Goal: Information Seeking & Learning: Learn about a topic

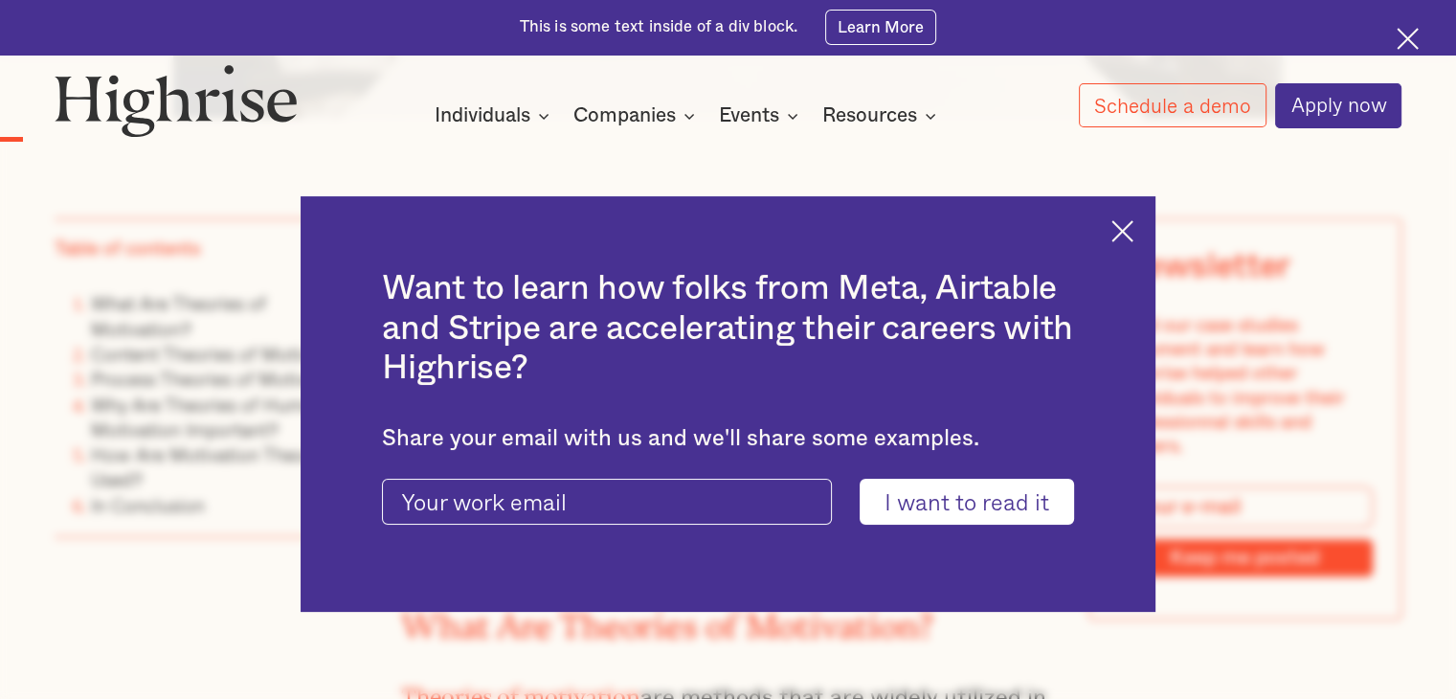
scroll to position [1306, 0]
click at [1139, 242] on div "Want to learn how folks from Meta, Airtable and Stripe are accelerating their c…" at bounding box center [729, 403] width 856 height 415
click at [1132, 231] on img at bounding box center [1123, 231] width 22 height 22
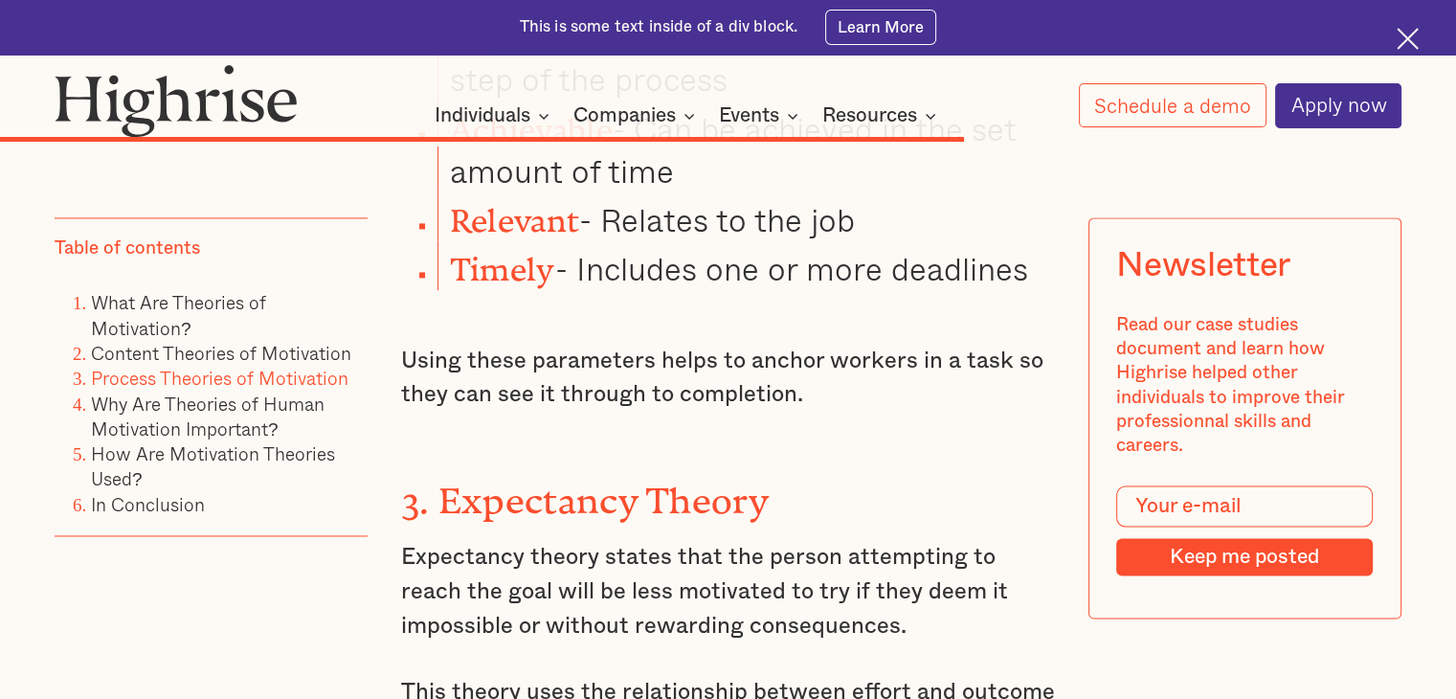
scroll to position [10003, 0]
drag, startPoint x: 798, startPoint y: 315, endPoint x: 405, endPoint y: 247, distance: 399.3
click at [405, 541] on p "Expectancy theory states that the person attempting to reach the goal will be l…" at bounding box center [728, 592] width 654 height 102
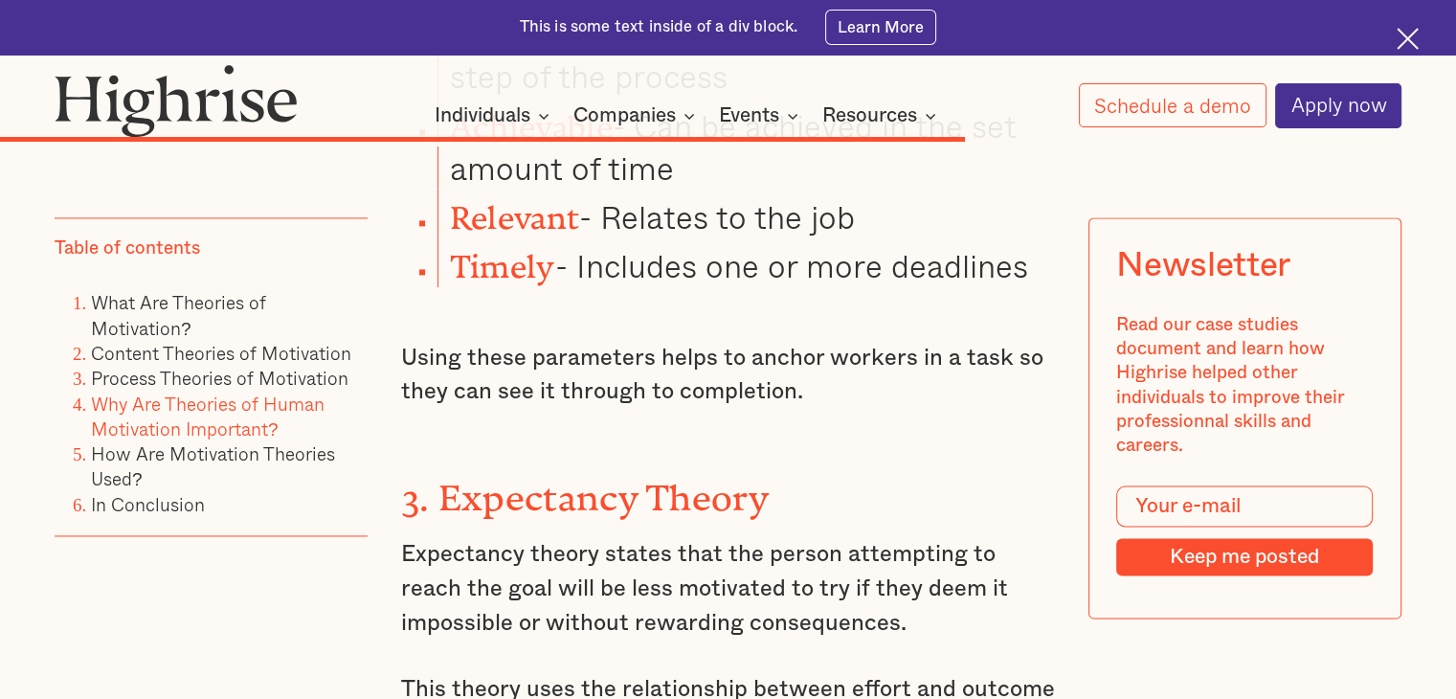
scroll to position [10006, 0]
click at [814, 537] on p "Expectancy theory states that the person attempting to reach the goal will be l…" at bounding box center [728, 588] width 654 height 102
drag, startPoint x: 814, startPoint y: 315, endPoint x: 398, endPoint y: 232, distance: 423.8
click at [401, 537] on p "Expectancy theory states that the person attempting to reach the goal will be l…" at bounding box center [728, 588] width 654 height 102
copy p "Expectancy theory states that the person attempting to reach the goal will be l…"
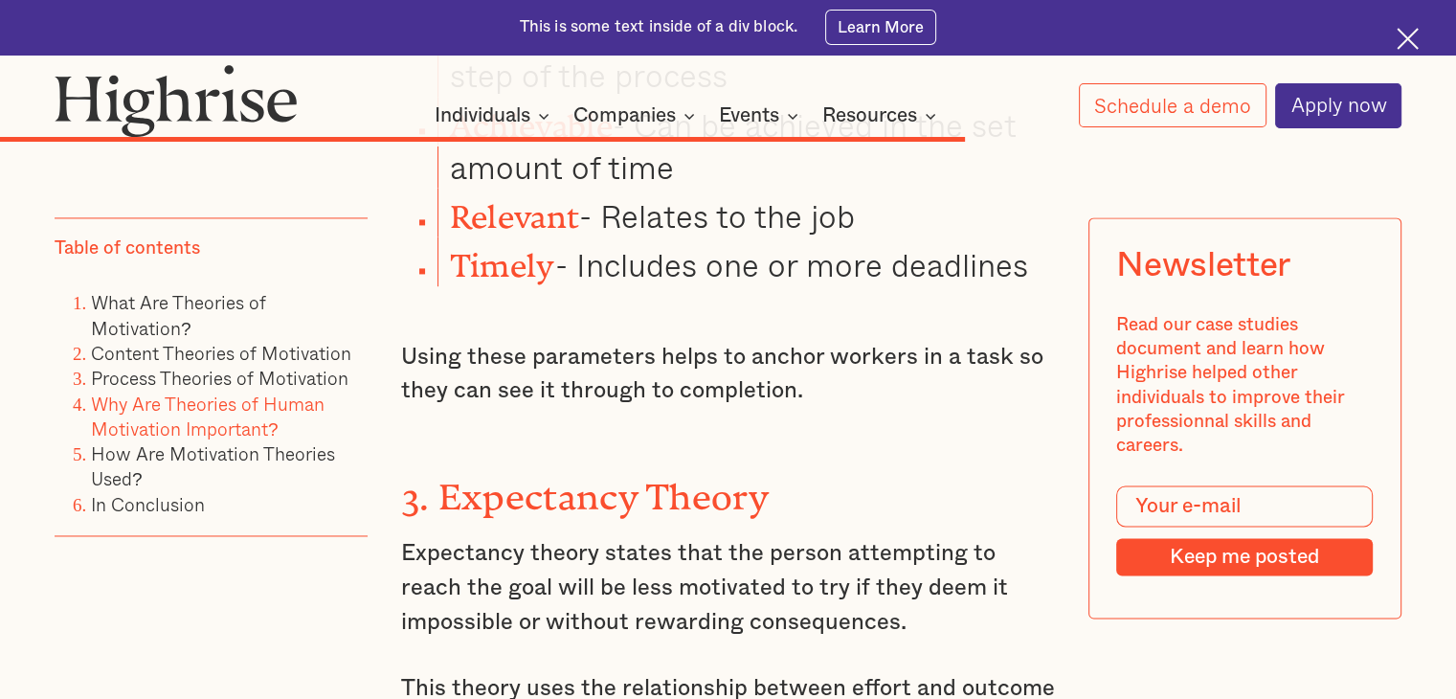
drag, startPoint x: 1061, startPoint y: 444, endPoint x: 395, endPoint y: 376, distance: 668.8
copy p "This theory uses the relationship between effort and outcome to state that no m…"
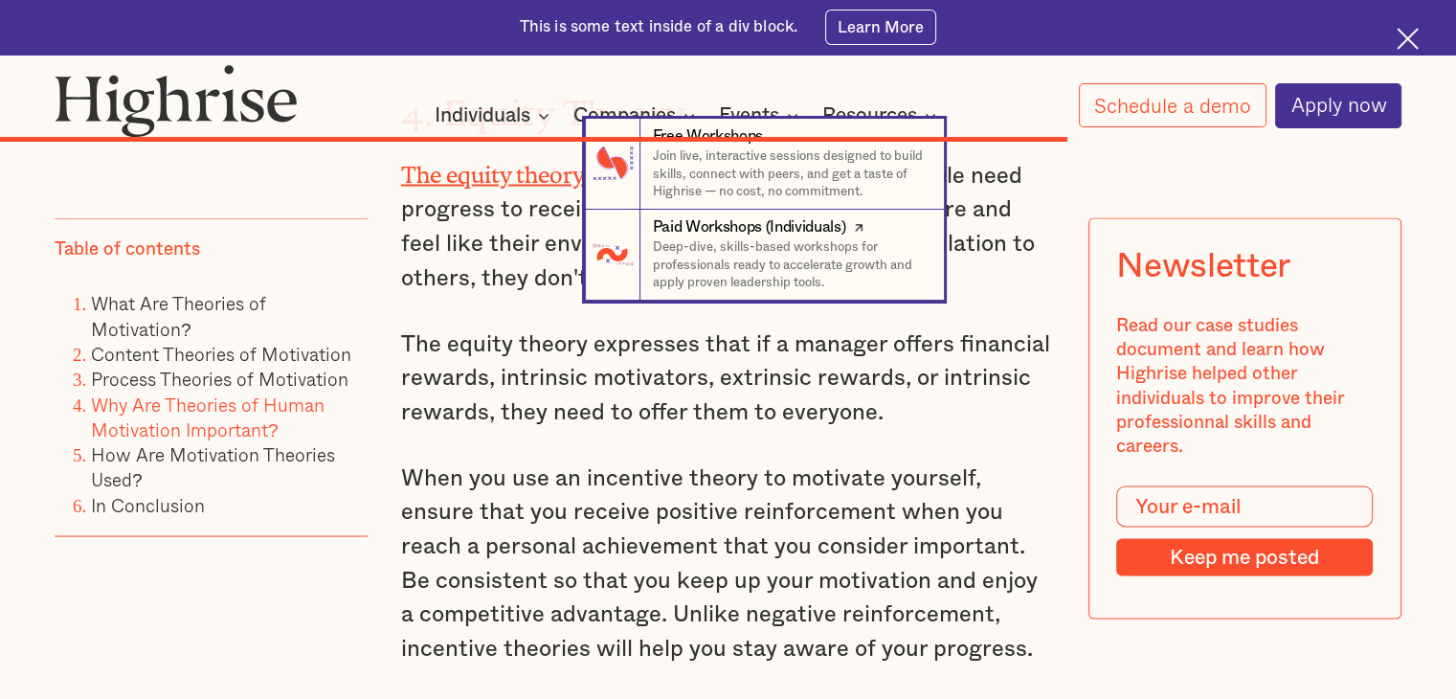
scroll to position [10970, 0]
